Goal: Task Accomplishment & Management: Complete application form

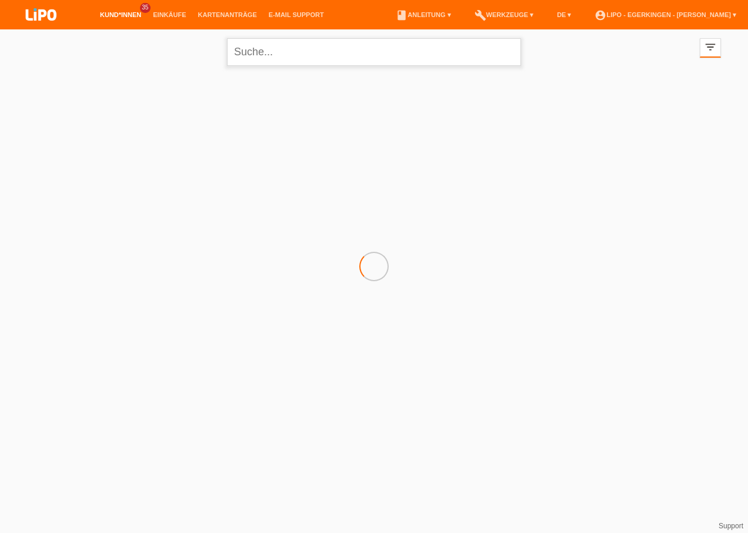
click at [267, 51] on input "text" at bounding box center [374, 52] width 294 height 28
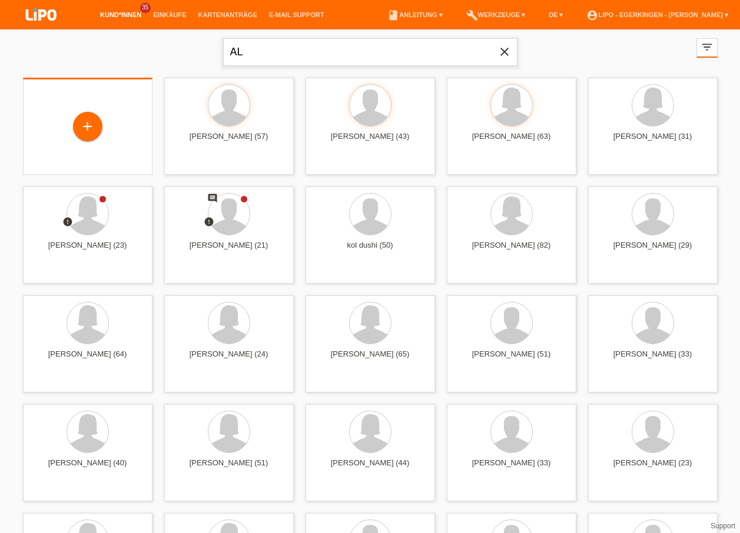
type input "A"
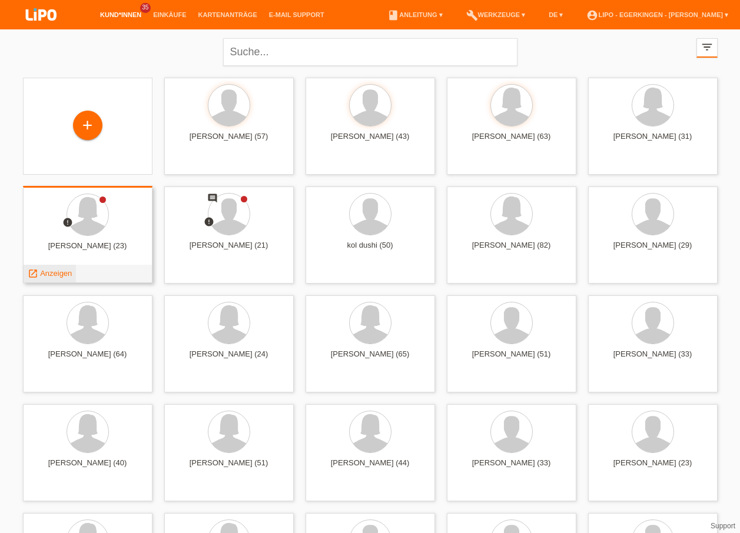
click at [62, 272] on span "Anzeigen" at bounding box center [56, 273] width 32 height 9
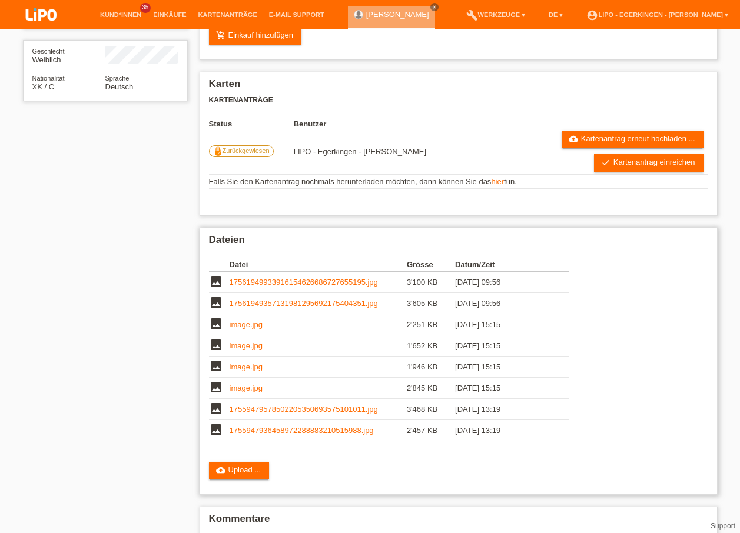
scroll to position [239, 0]
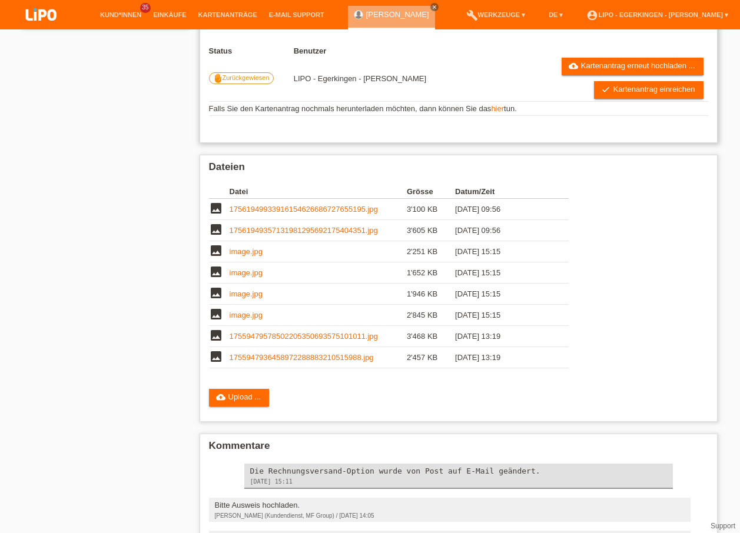
drag, startPoint x: 212, startPoint y: 76, endPoint x: 424, endPoint y: 81, distance: 211.9
click at [424, 81] on tr "front_hand Zurückgewiesen LIPO - Egerkingen - Nadja Schiller cloud_upload Karte…" at bounding box center [458, 78] width 499 height 46
click at [424, 81] on td "LIPO - Egerkingen - [PERSON_NAME]" at bounding box center [393, 78] width 199 height 46
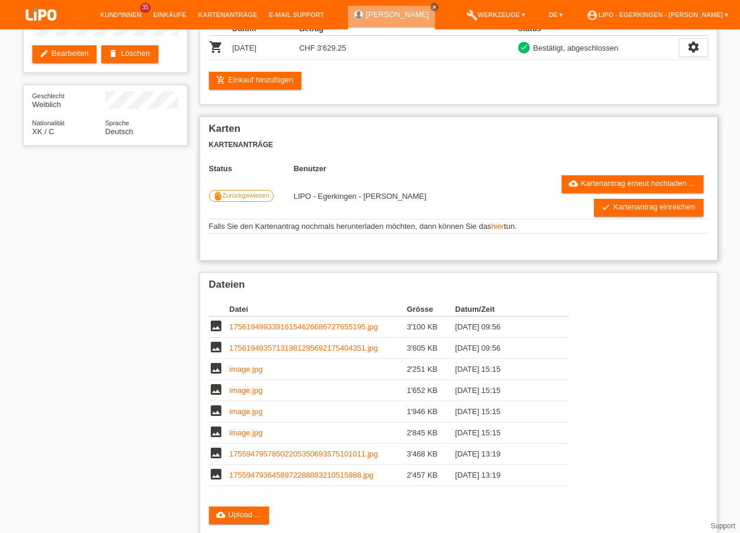
scroll to position [0, 0]
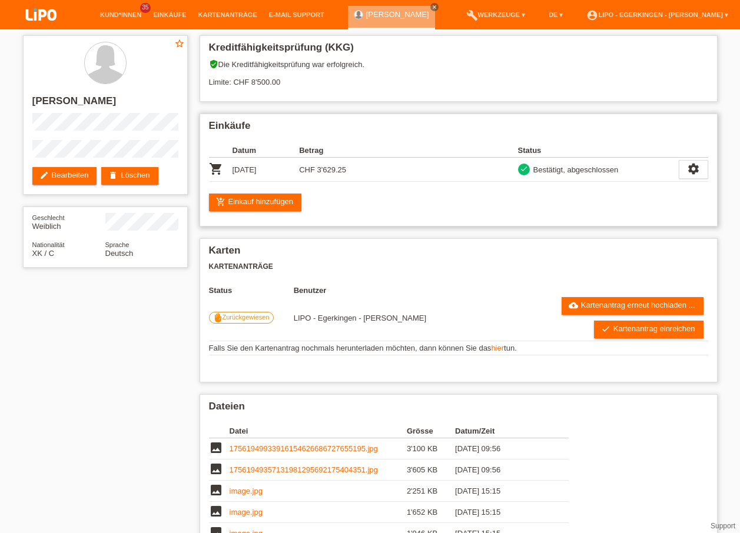
drag, startPoint x: 235, startPoint y: 151, endPoint x: 570, endPoint y: 178, distance: 335.8
click at [570, 178] on table "Datum Betrag Status shopping_cart 23.08.2025 CHF 3'629.25 check" at bounding box center [458, 163] width 499 height 38
drag, startPoint x: 570, startPoint y: 178, endPoint x: 470, endPoint y: 255, distance: 125.9
click at [470, 255] on h2 "Karten" at bounding box center [458, 254] width 499 height 18
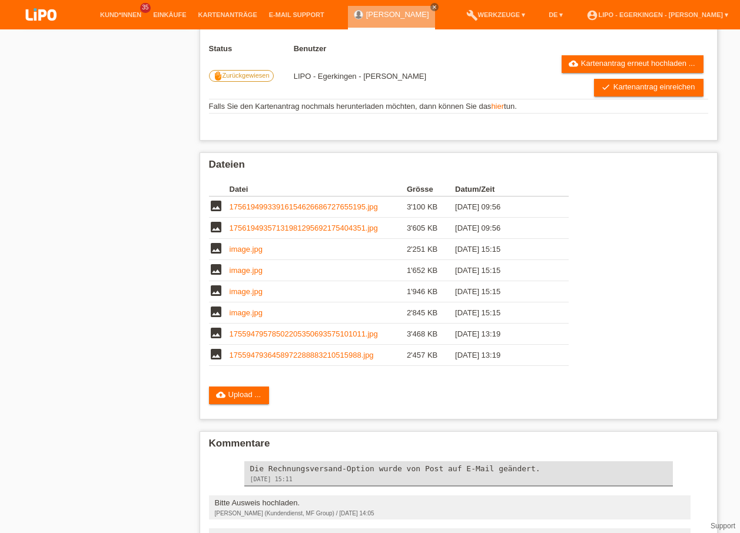
scroll to position [63, 0]
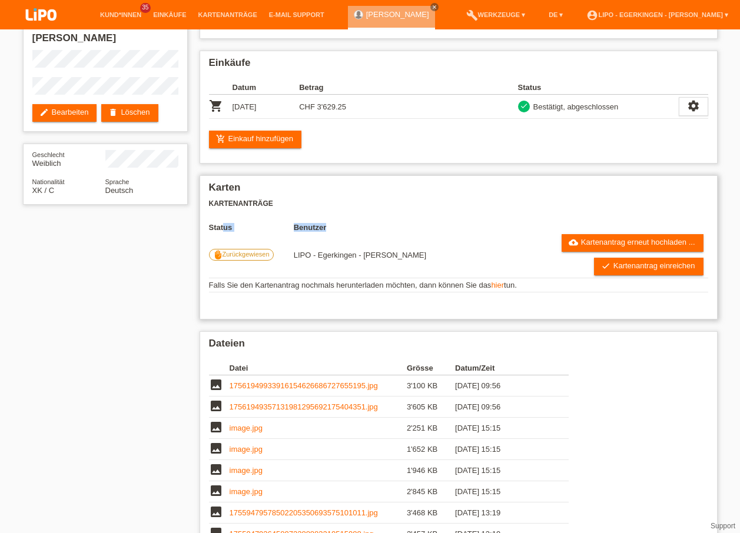
drag, startPoint x: 224, startPoint y: 224, endPoint x: 427, endPoint y: 234, distance: 203.2
click at [427, 234] on tbody "Status Benutzer front_hand Zurückgewiesen LIPO - Egerkingen - Nadja Schiller cl…" at bounding box center [458, 257] width 499 height 69
click at [432, 235] on td "LIPO - Egerkingen - Nadja Schiller" at bounding box center [393, 255] width 199 height 46
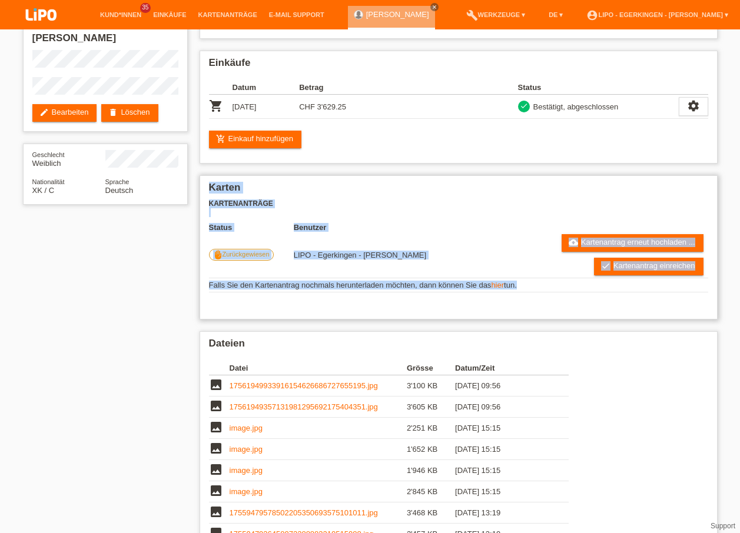
drag, startPoint x: 208, startPoint y: 195, endPoint x: 533, endPoint y: 292, distance: 339.1
click at [533, 292] on div "Karten Kartenanträge Status Benutzer front_hand Zurückgewiesen LIPO - Egerkinge…" at bounding box center [458, 247] width 518 height 144
click at [388, 187] on h2 "Karten" at bounding box center [458, 191] width 499 height 18
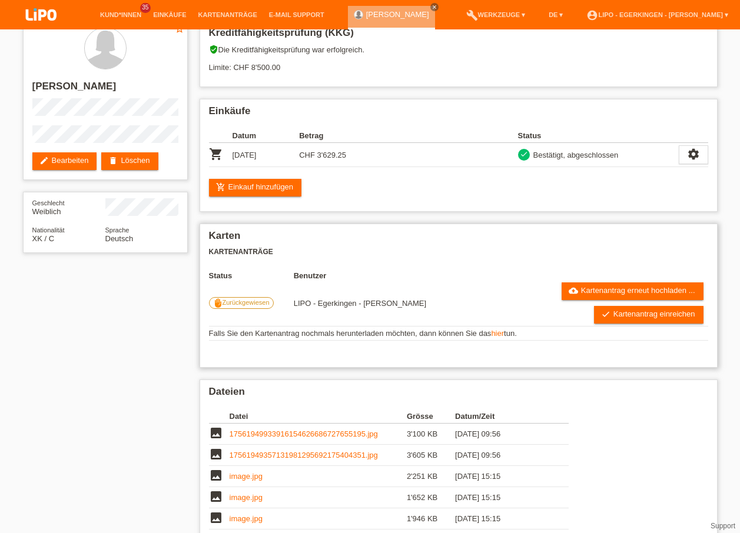
scroll to position [0, 0]
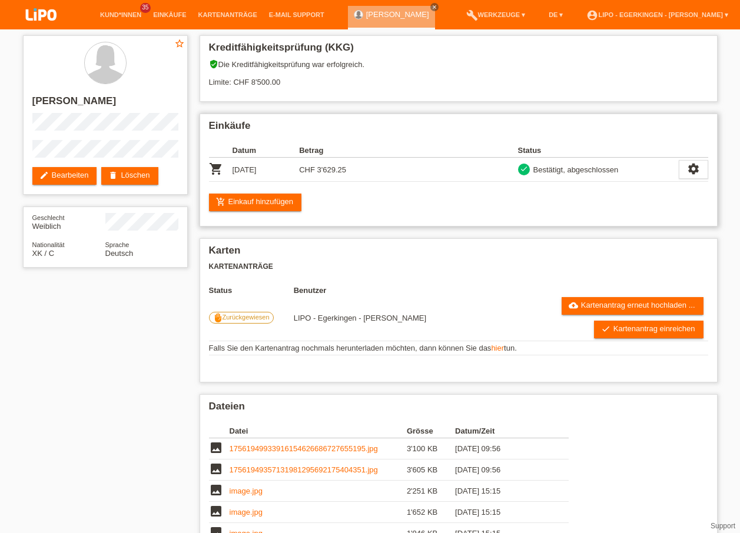
drag, startPoint x: 310, startPoint y: 168, endPoint x: 351, endPoint y: 170, distance: 41.3
click at [351, 170] on td "CHF 3'629.25" at bounding box center [332, 170] width 67 height 24
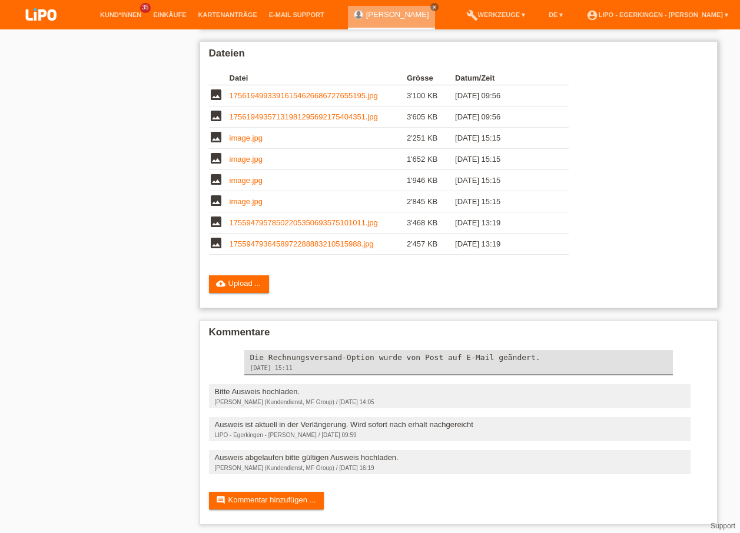
scroll to position [357, 0]
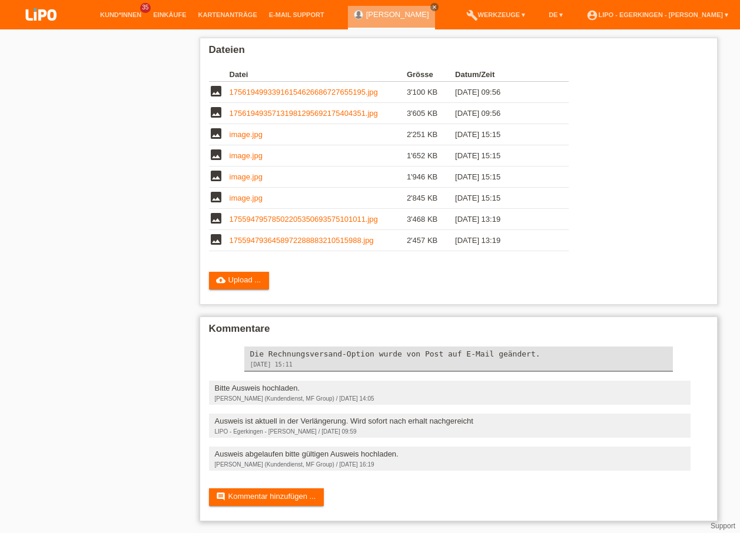
drag, startPoint x: 399, startPoint y: 456, endPoint x: 215, endPoint y: 449, distance: 184.9
click at [215, 449] on div "Ausweis abgelaufen bitte gültigen Ausweis hochladen. Heidi Burgstaller (Kundend…" at bounding box center [449, 459] width 481 height 24
click at [579, 347] on div "Die Rechnungsversand-Option wurde von Post auf E-Mail geändert. 23.08.2025 15:11" at bounding box center [458, 359] width 428 height 25
click at [259, 278] on link "cloud_upload Upload ..." at bounding box center [239, 281] width 61 height 18
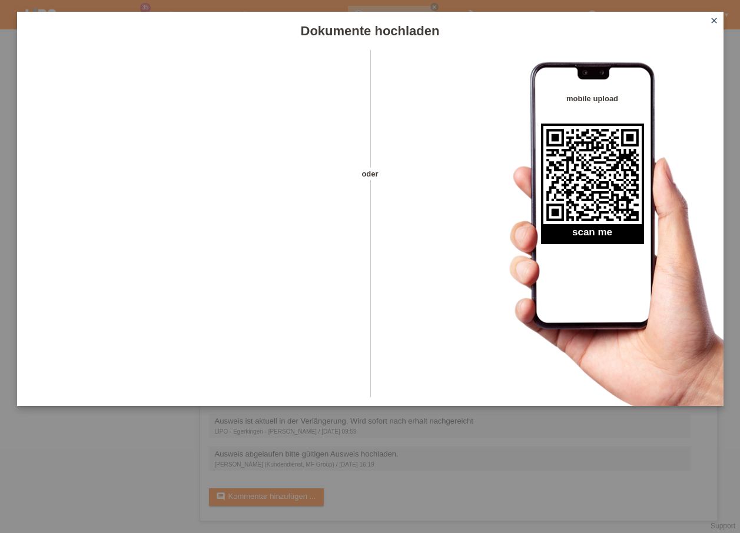
click at [711, 17] on icon "close" at bounding box center [713, 20] width 9 height 9
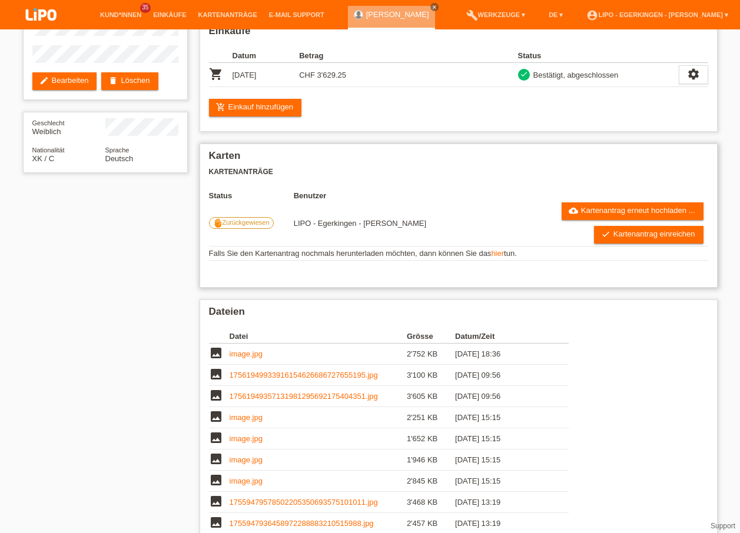
scroll to position [84, 0]
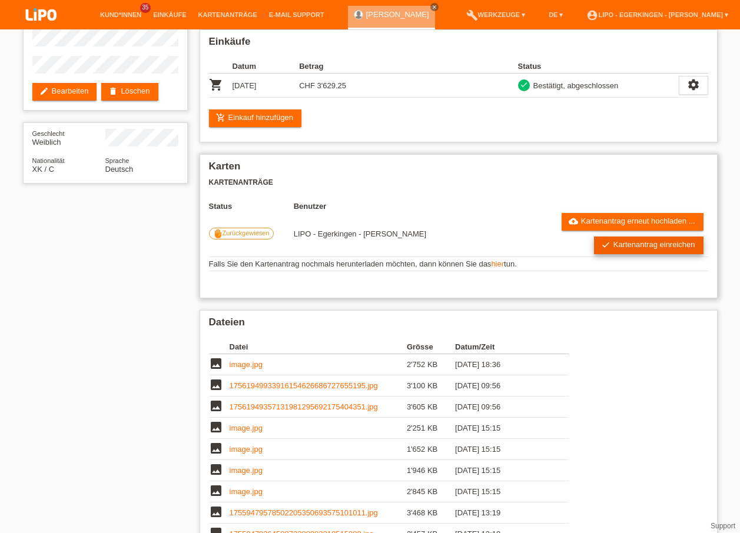
click at [633, 242] on link "check Kartenantrag einreichen" at bounding box center [648, 246] width 109 height 18
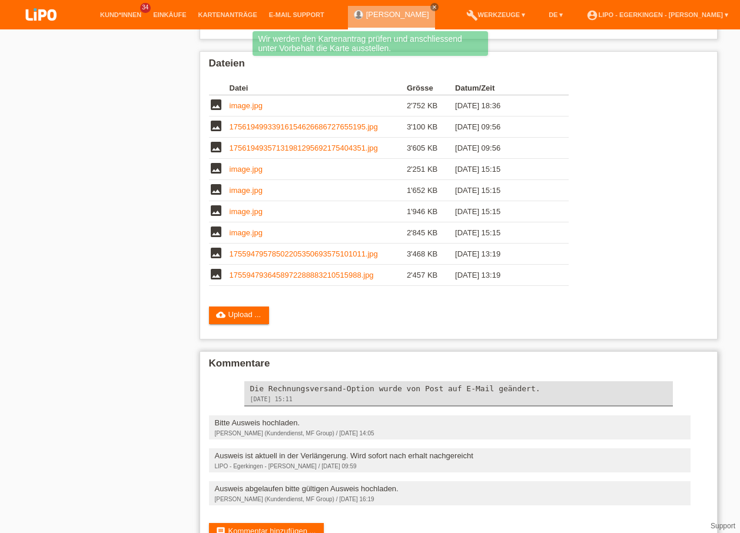
scroll to position [355, 0]
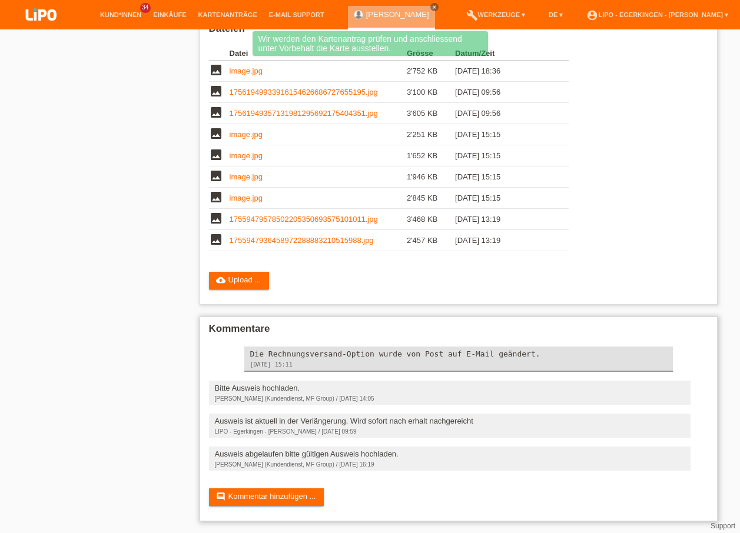
drag, startPoint x: 207, startPoint y: 452, endPoint x: 423, endPoint y: 452, distance: 216.5
click at [423, 452] on div "Kommentare Die Rechnungsversand-Option wurde von Post auf E-Mail geändert. [DAT…" at bounding box center [458, 419] width 518 height 205
drag, startPoint x: 423, startPoint y: 452, endPoint x: 474, endPoint y: 466, distance: 52.9
click at [474, 466] on div "[PERSON_NAME] (Kundendienst, MF Group) / [DATE] 16:19" at bounding box center [449, 464] width 469 height 6
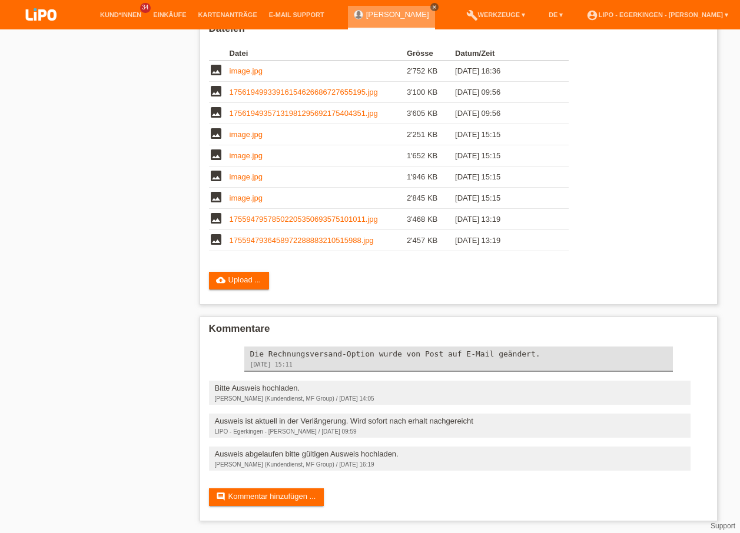
click at [430, 4] on link "close" at bounding box center [434, 7] width 8 height 8
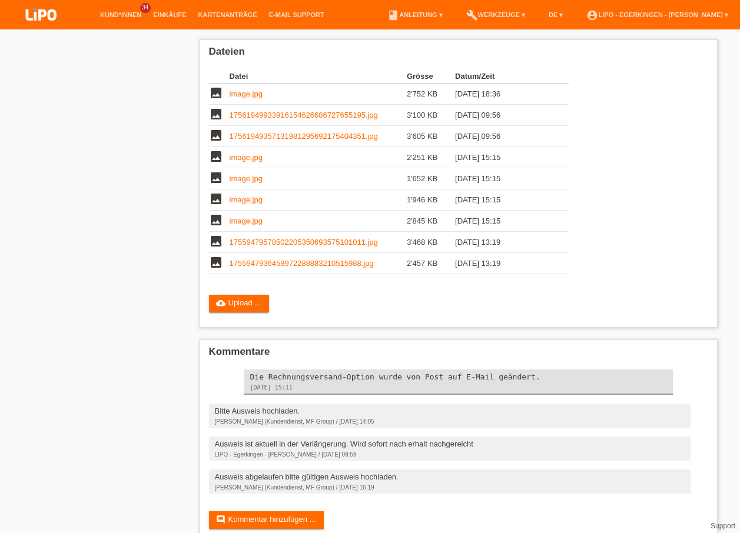
scroll to position [61, 0]
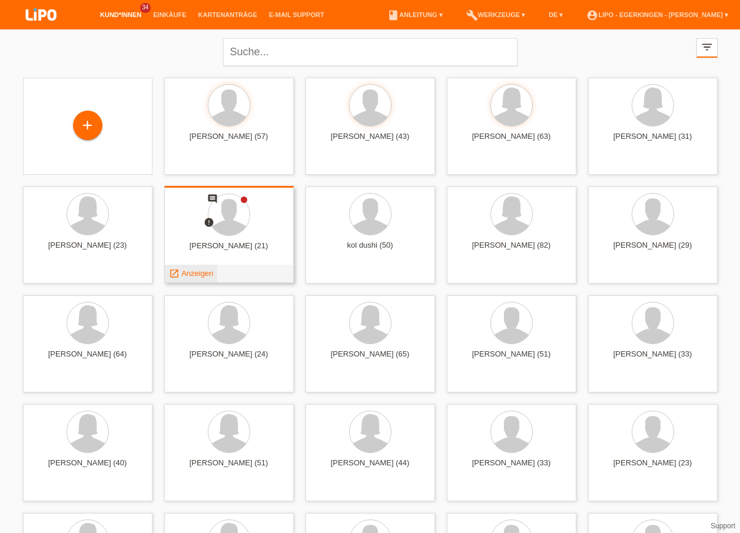
click at [190, 271] on span "Anzeigen" at bounding box center [197, 273] width 32 height 9
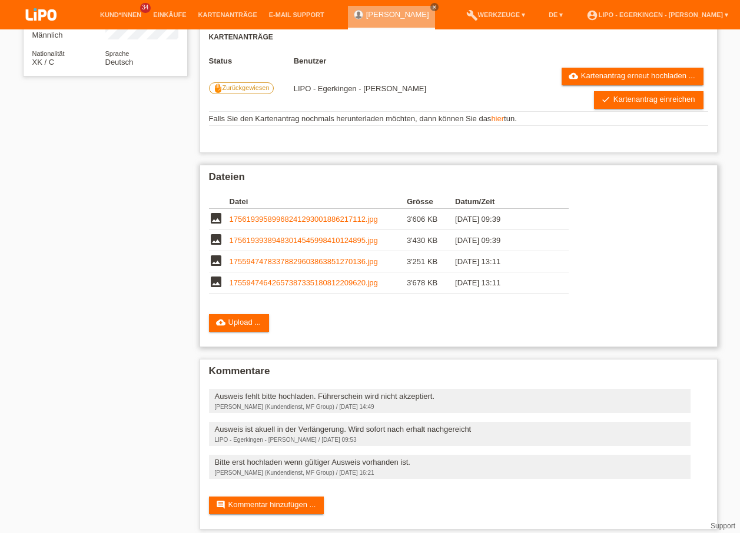
scroll to position [199, 0]
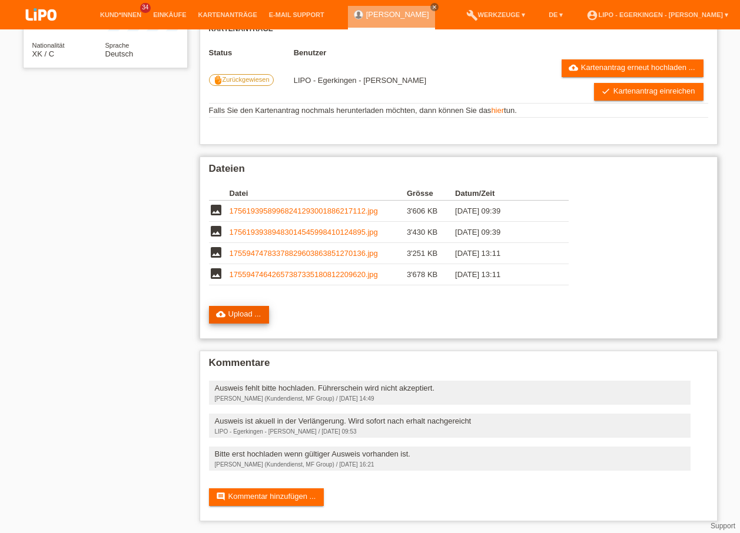
click at [244, 314] on link "cloud_upload Upload ..." at bounding box center [239, 315] width 61 height 18
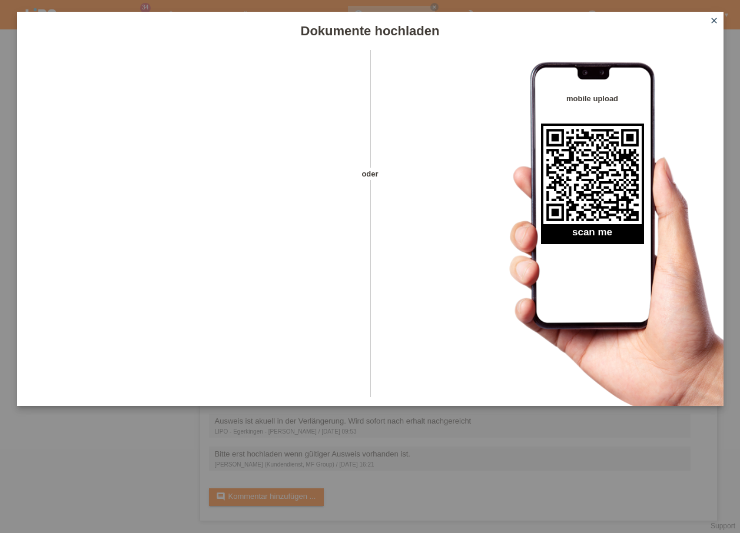
click at [710, 26] on link "close" at bounding box center [713, 22] width 15 height 14
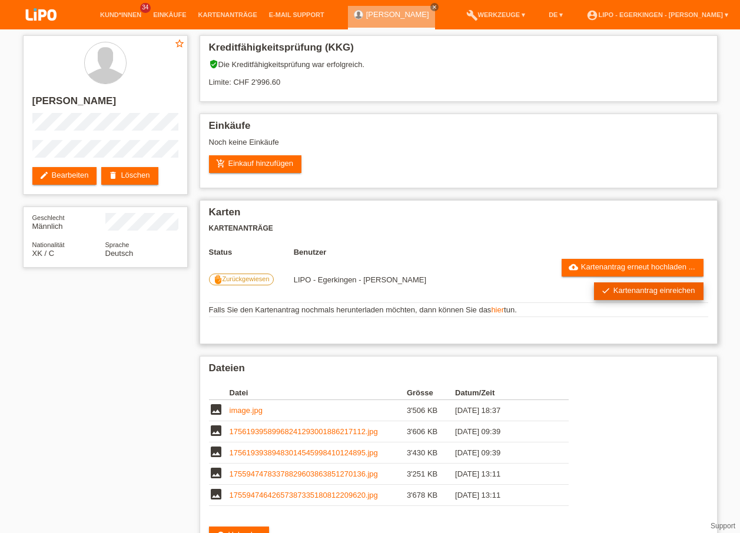
click at [608, 291] on icon "check" at bounding box center [605, 290] width 9 height 9
